Goal: Task Accomplishment & Management: Manage account settings

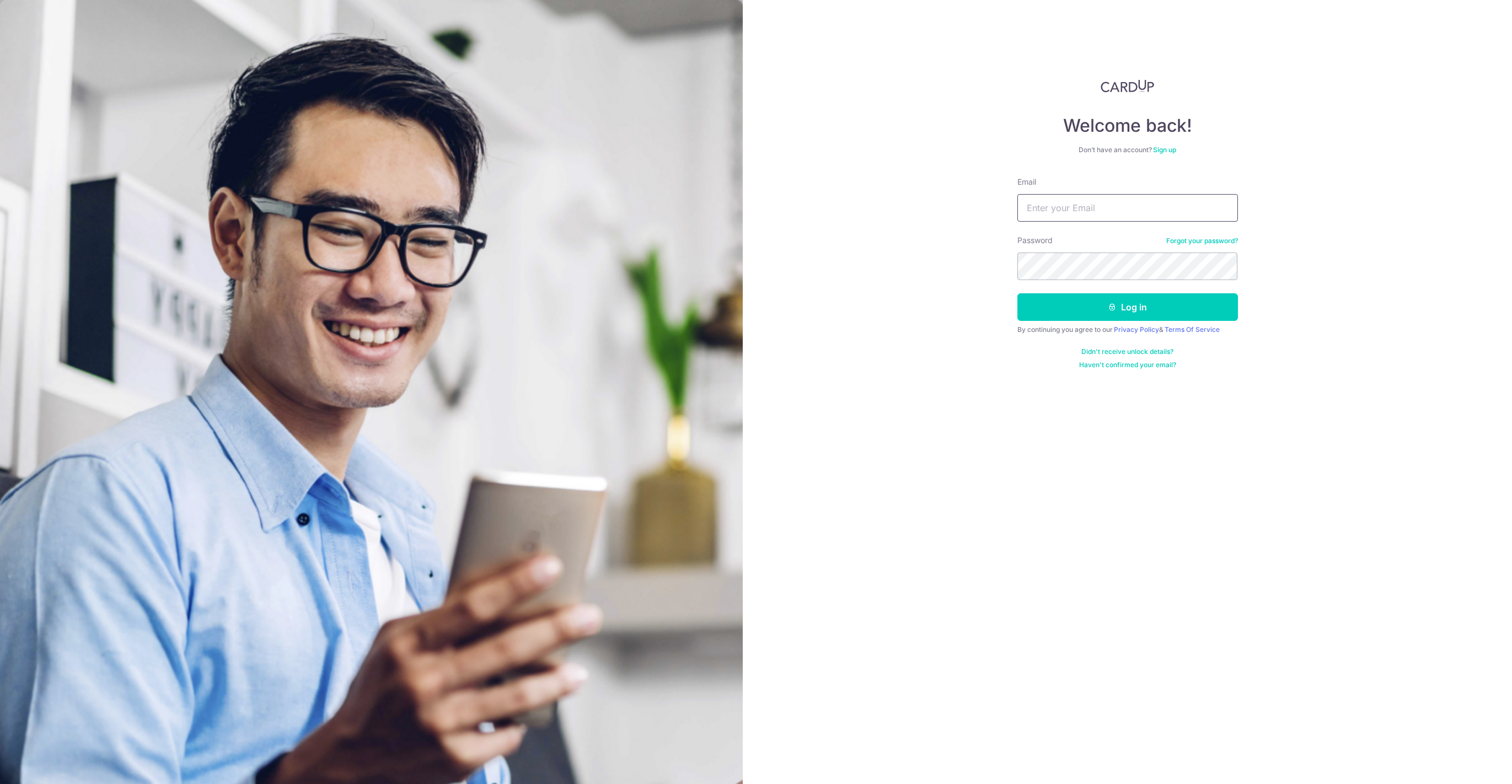
click at [1082, 206] on input "Email" at bounding box center [1127, 207] width 220 height 27
type input "joey.guo@qualitycentres.com"
click at [1146, 309] on button "Log in" at bounding box center [1127, 307] width 220 height 27
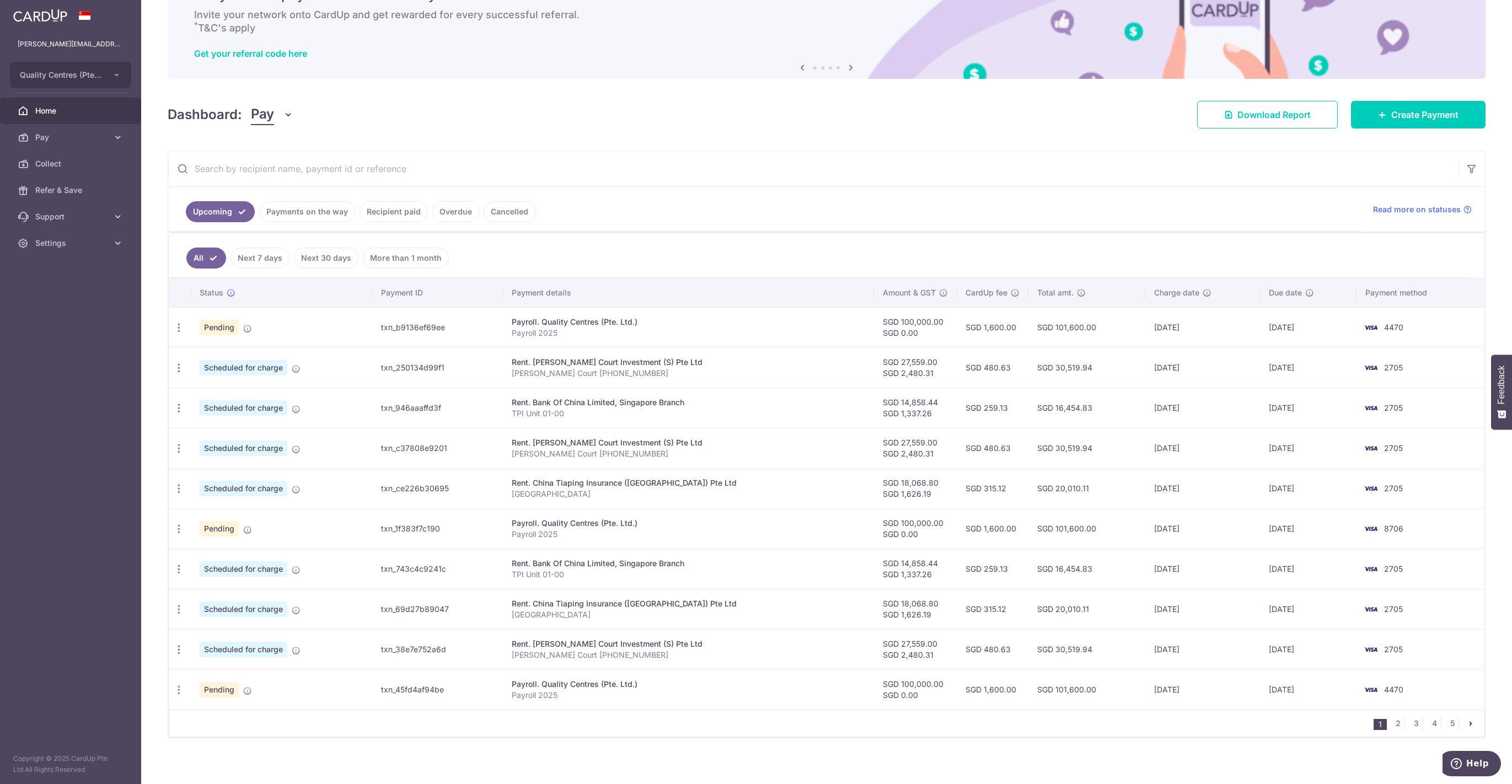
scroll to position [64, 0]
click at [1398, 716] on link "2" at bounding box center [1398, 722] width 13 height 13
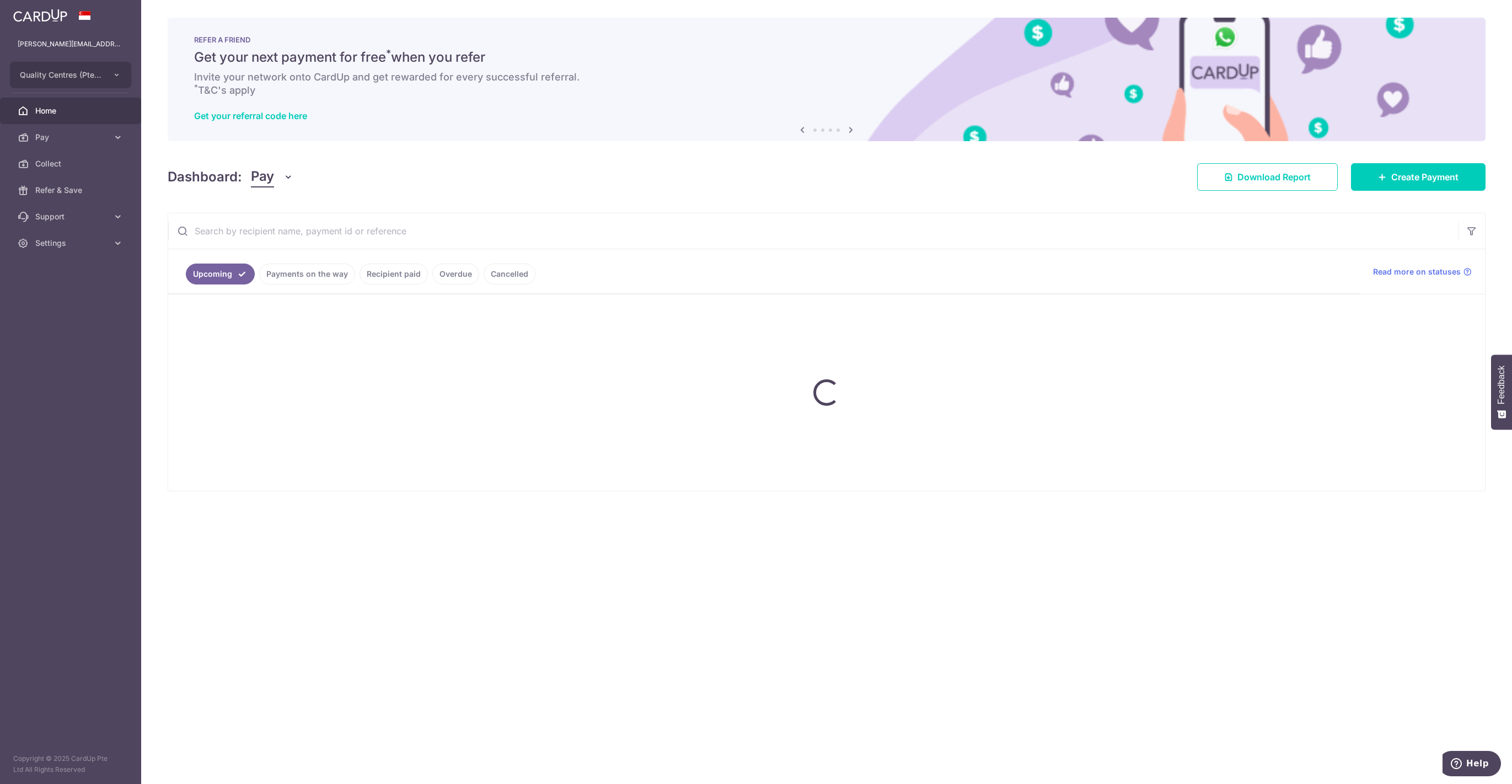
scroll to position [0, 0]
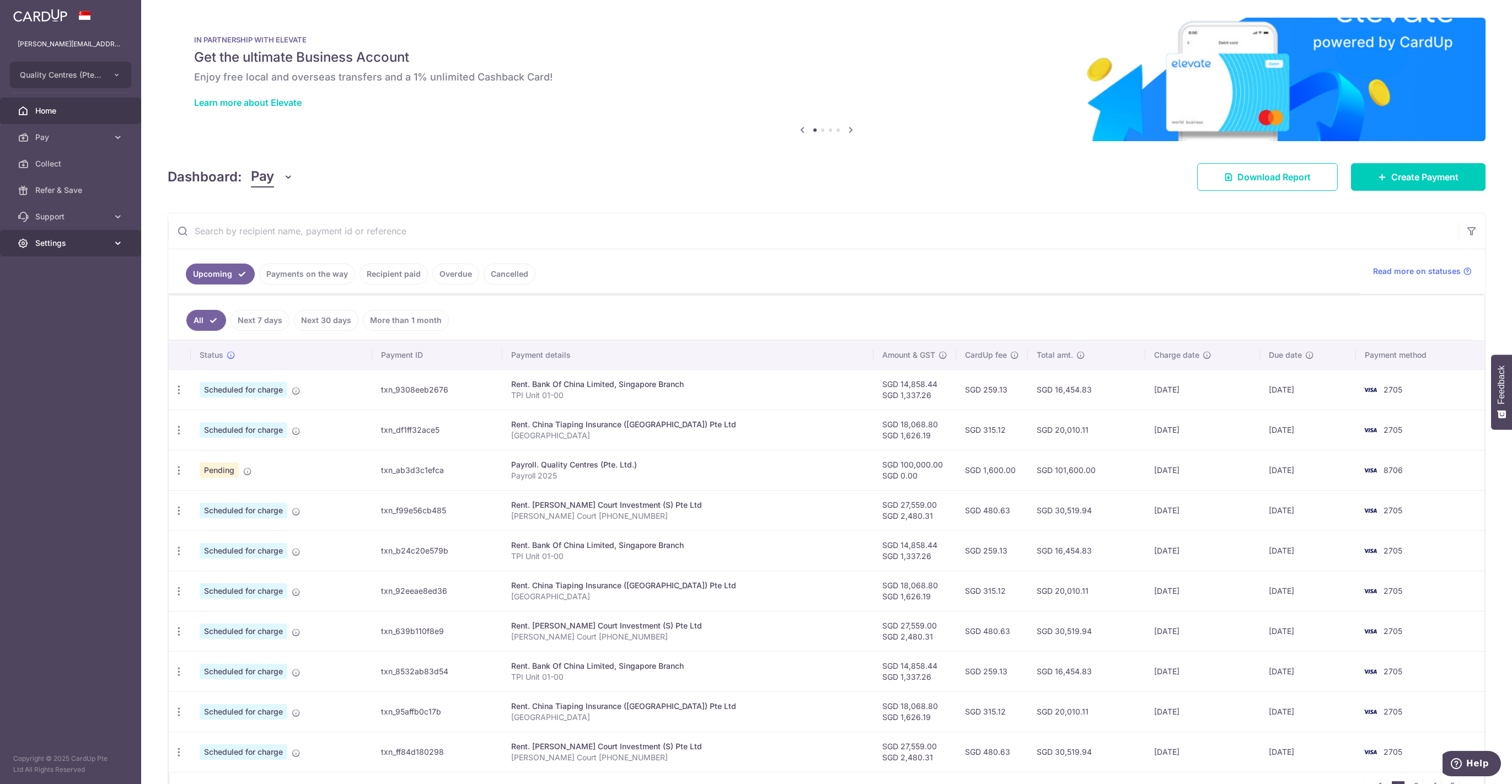
click at [111, 243] on link "Settings" at bounding box center [70, 243] width 141 height 26
click at [72, 298] on span "Logout" at bounding box center [71, 296] width 73 height 11
